Goal: Ask a question

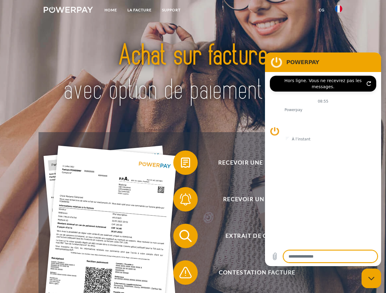
click at [68, 11] on img at bounding box center [68, 10] width 49 height 6
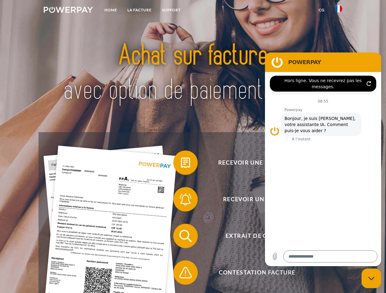
click at [339, 11] on img at bounding box center [338, 8] width 7 height 7
click at [322, 10] on link "CG" at bounding box center [322, 10] width 16 height 11
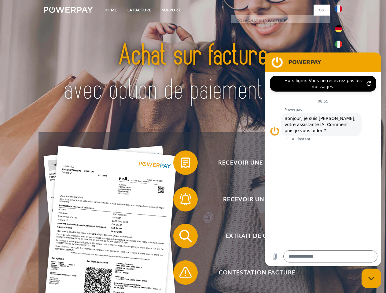
click at [181, 164] on span at bounding box center [176, 163] width 31 height 31
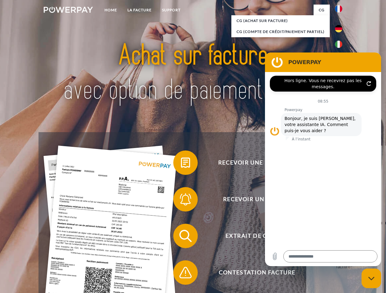
click at [306, 201] on link "retour" at bounding box center [344, 184] width 76 height 76
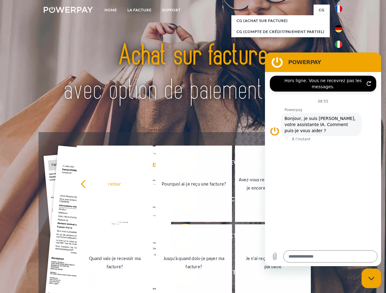
click at [153, 238] on link "Quand vais-je recevoir ma facture?" at bounding box center [115, 263] width 76 height 76
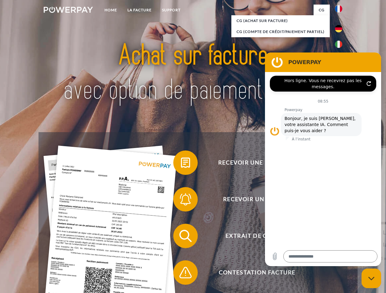
click at [181, 274] on span at bounding box center [176, 273] width 31 height 31
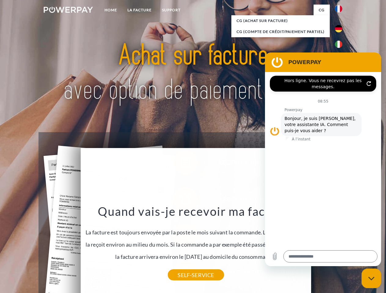
click at [371, 279] on icon "Fermer la fenêtre de messagerie" at bounding box center [371, 279] width 6 height 4
type textarea "*"
